Goal: Find specific page/section: Find specific page/section

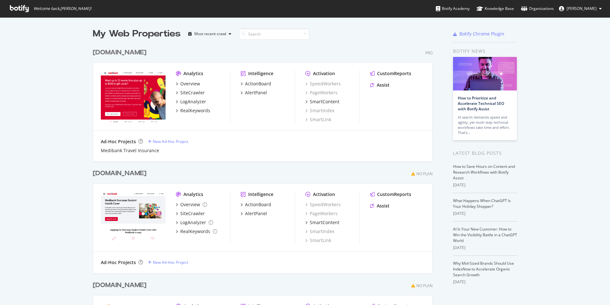
scroll to position [300, 601]
